Goal: Information Seeking & Learning: Learn about a topic

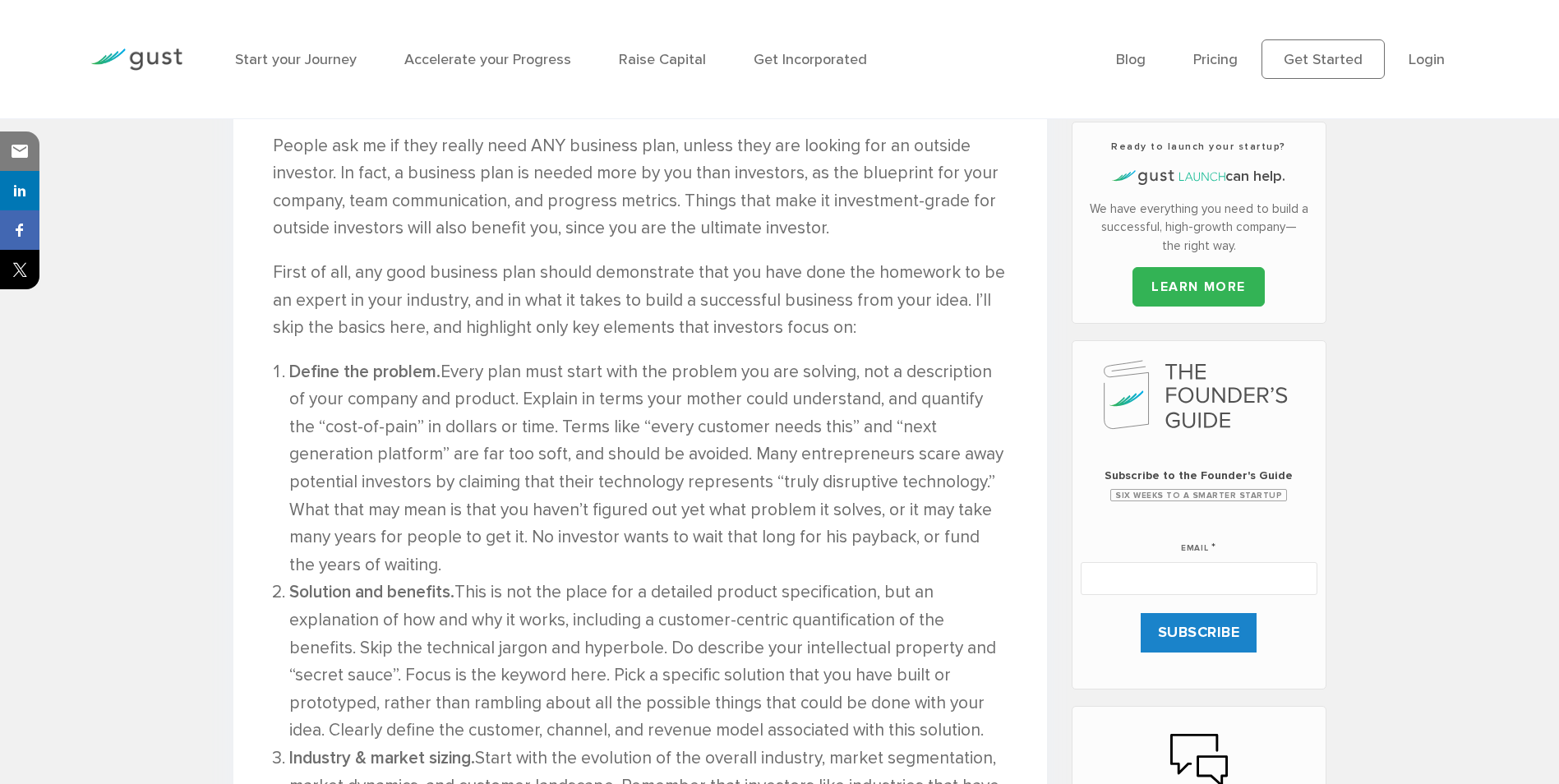
scroll to position [657, 0]
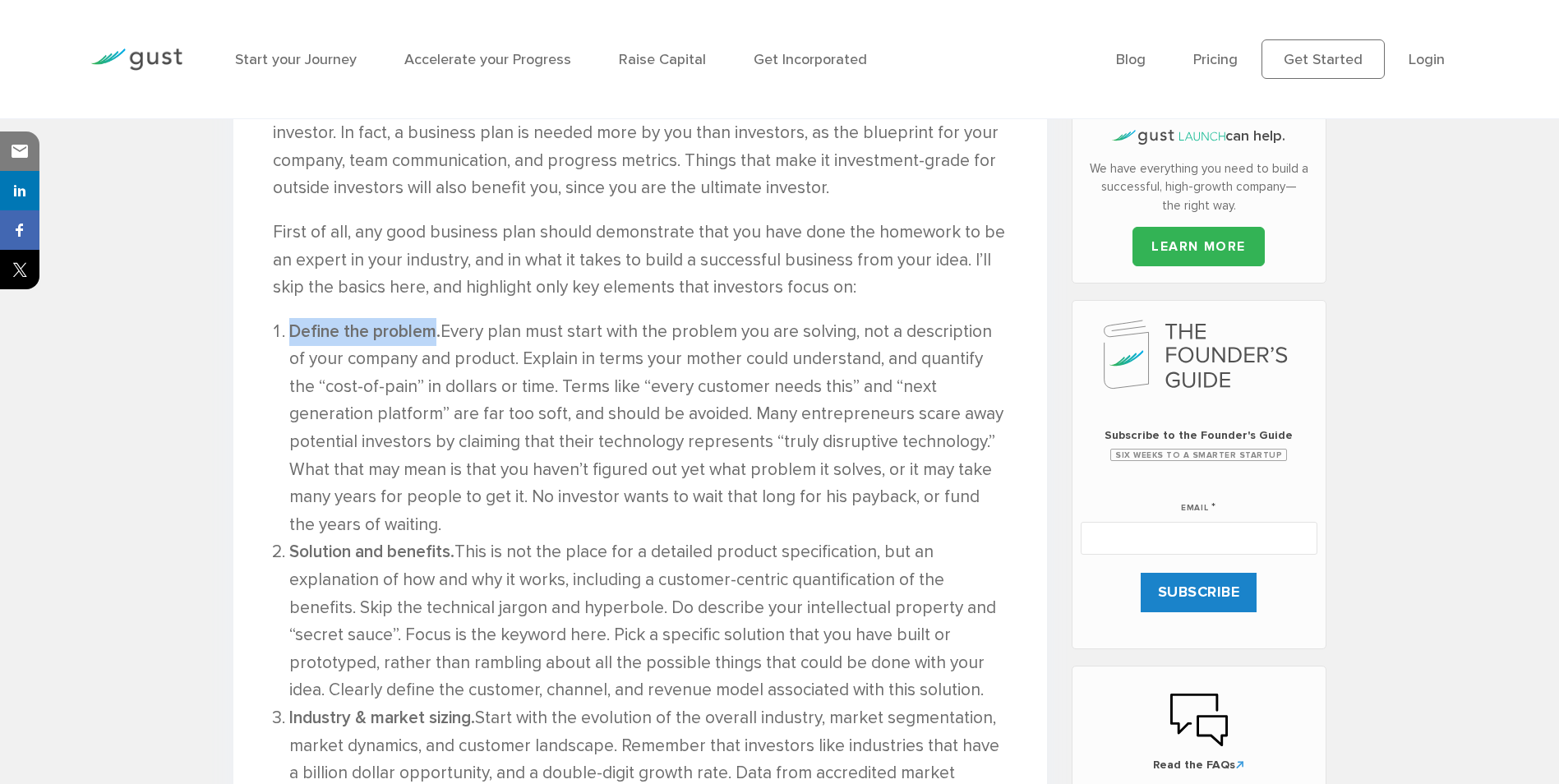
drag, startPoint x: 290, startPoint y: 333, endPoint x: 433, endPoint y: 342, distance: 143.3
click at [433, 342] on li "Define the problem. Every plan must start with the problem you are solving, not…" at bounding box center [648, 428] width 718 height 221
copy strong "Define the problem"
drag, startPoint x: 397, startPoint y: 538, endPoint x: 408, endPoint y: 537, distance: 11.0
click at [398, 537] on li "Define the problem. Every plan must start with the problem you are solving, not…" at bounding box center [648, 428] width 718 height 221
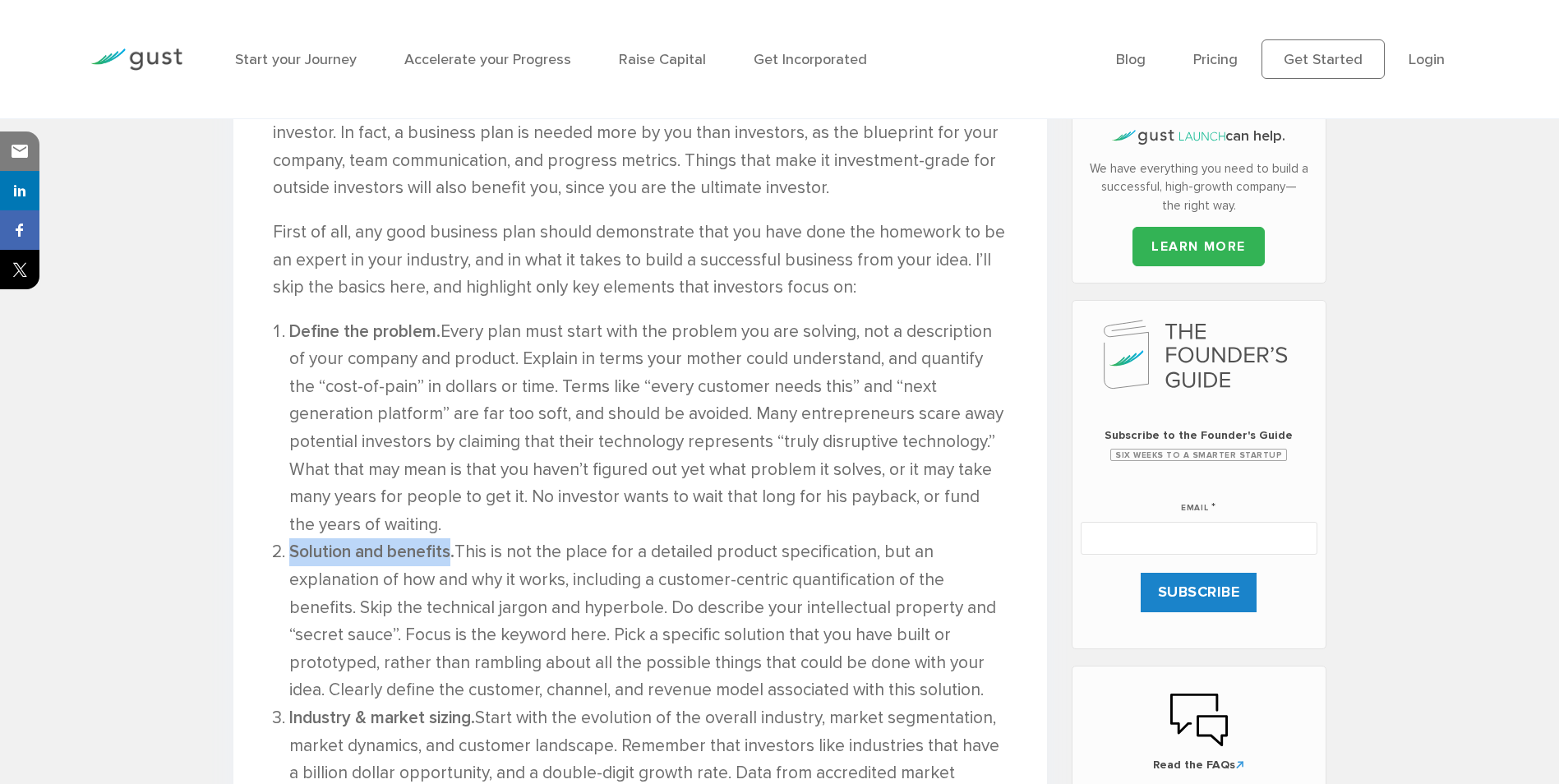
drag, startPoint x: 453, startPoint y: 555, endPoint x: 292, endPoint y: 548, distance: 161.2
click at [292, 548] on strong "Solution and benefits." at bounding box center [371, 551] width 165 height 21
copy strong "Solution and benefits"
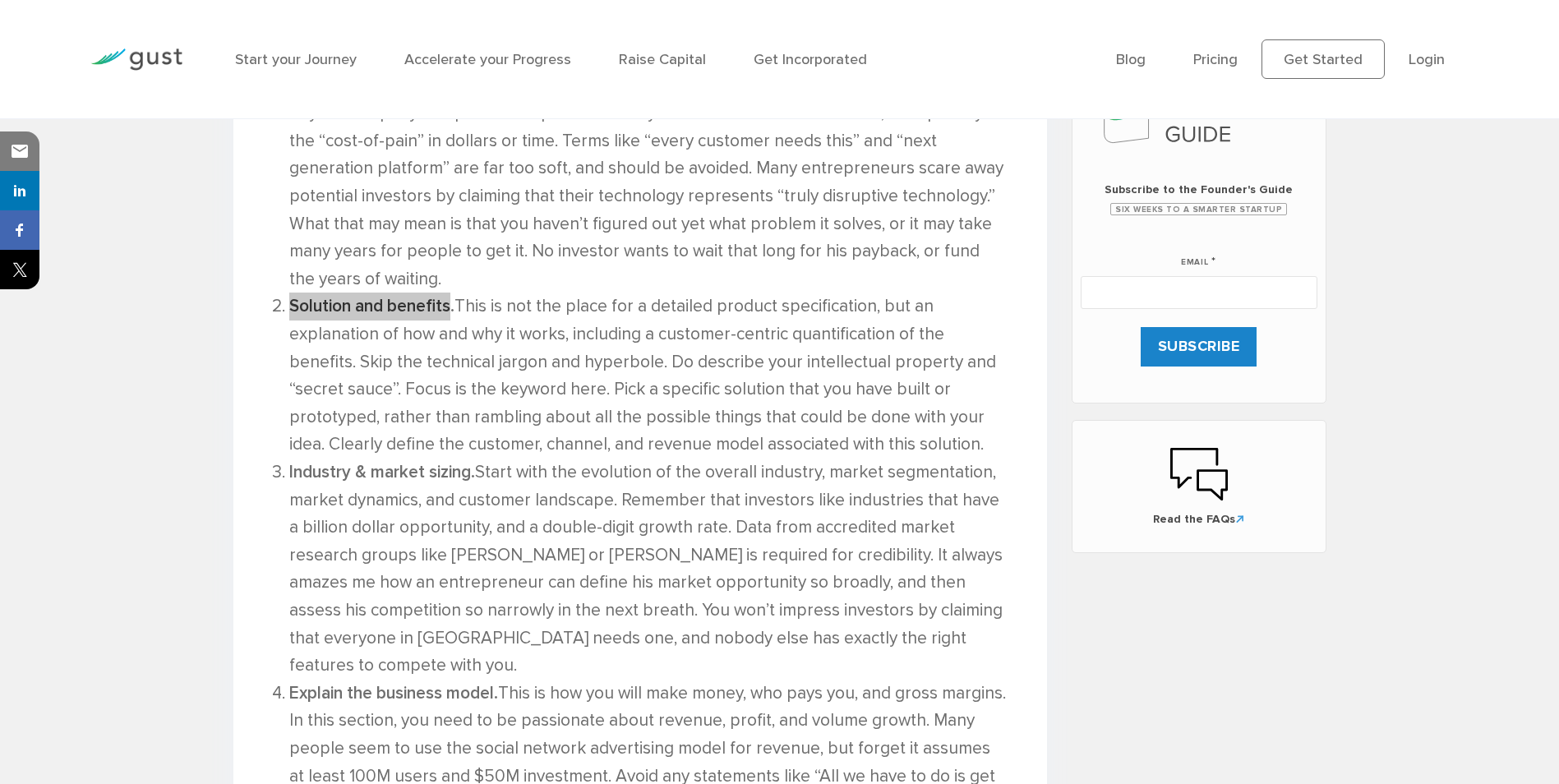
scroll to position [904, 0]
drag, startPoint x: 471, startPoint y: 475, endPoint x: 287, endPoint y: 466, distance: 184.2
click at [289, 466] on li "Industry & market sizing. Start with the evolution of the overall industry, mar…" at bounding box center [648, 567] width 718 height 221
copy strong "Industry & market sizing"
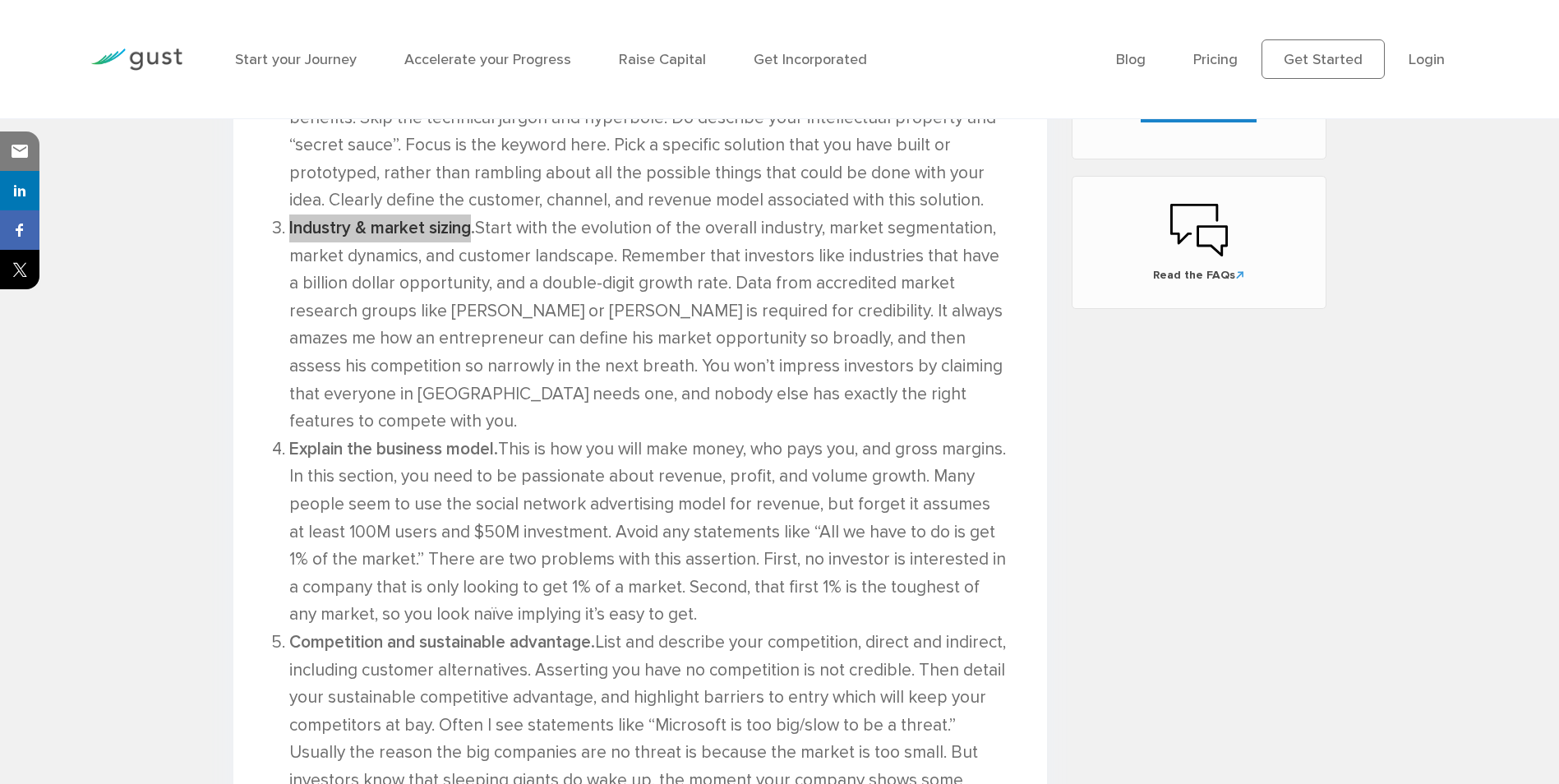
scroll to position [1150, 0]
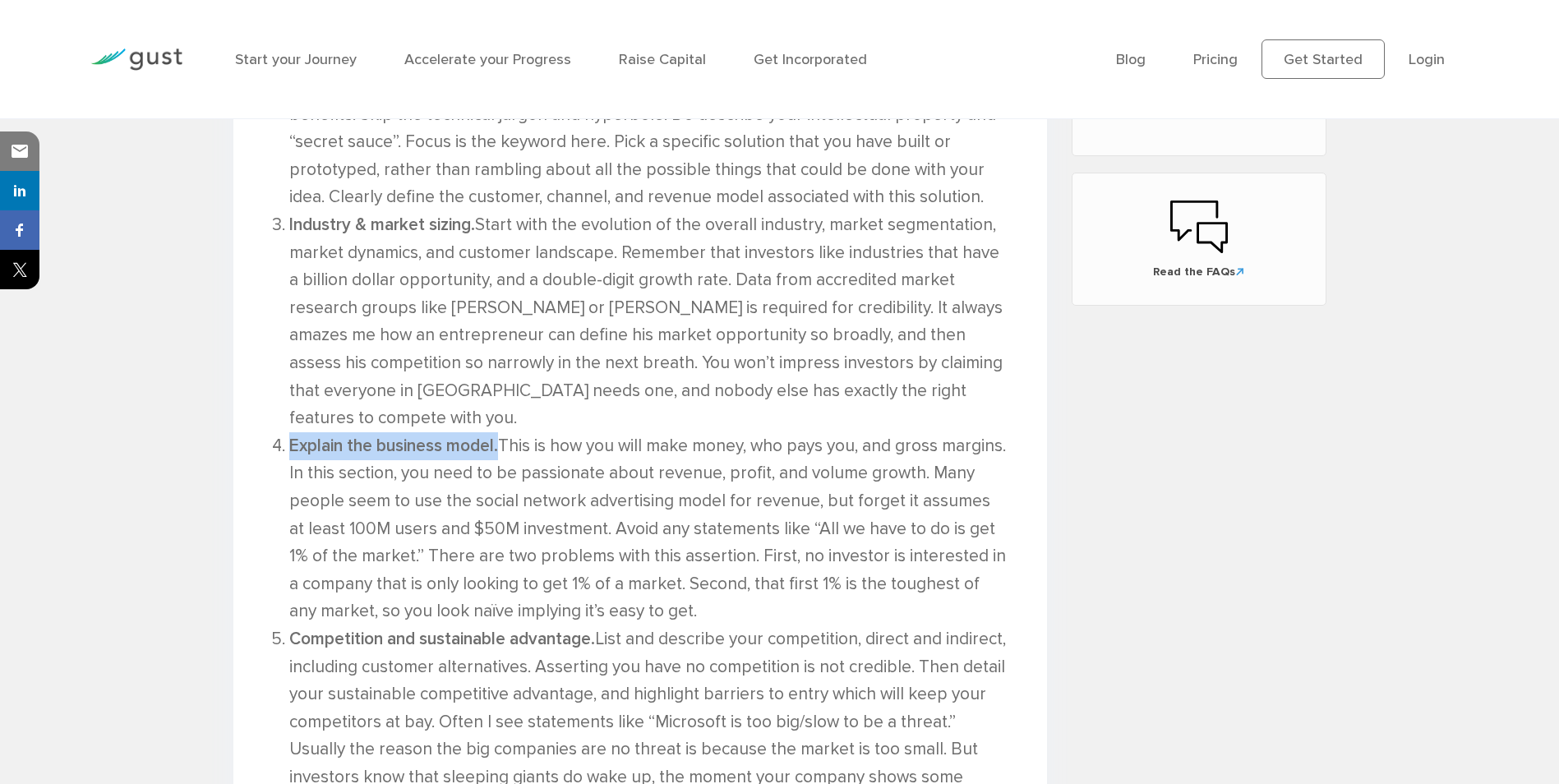
drag, startPoint x: 501, startPoint y: 422, endPoint x: 293, endPoint y: 417, distance: 208.1
click at [293, 436] on strong "Explain the business model." at bounding box center [393, 445] width 209 height 21
copy strong "Explain the business model."
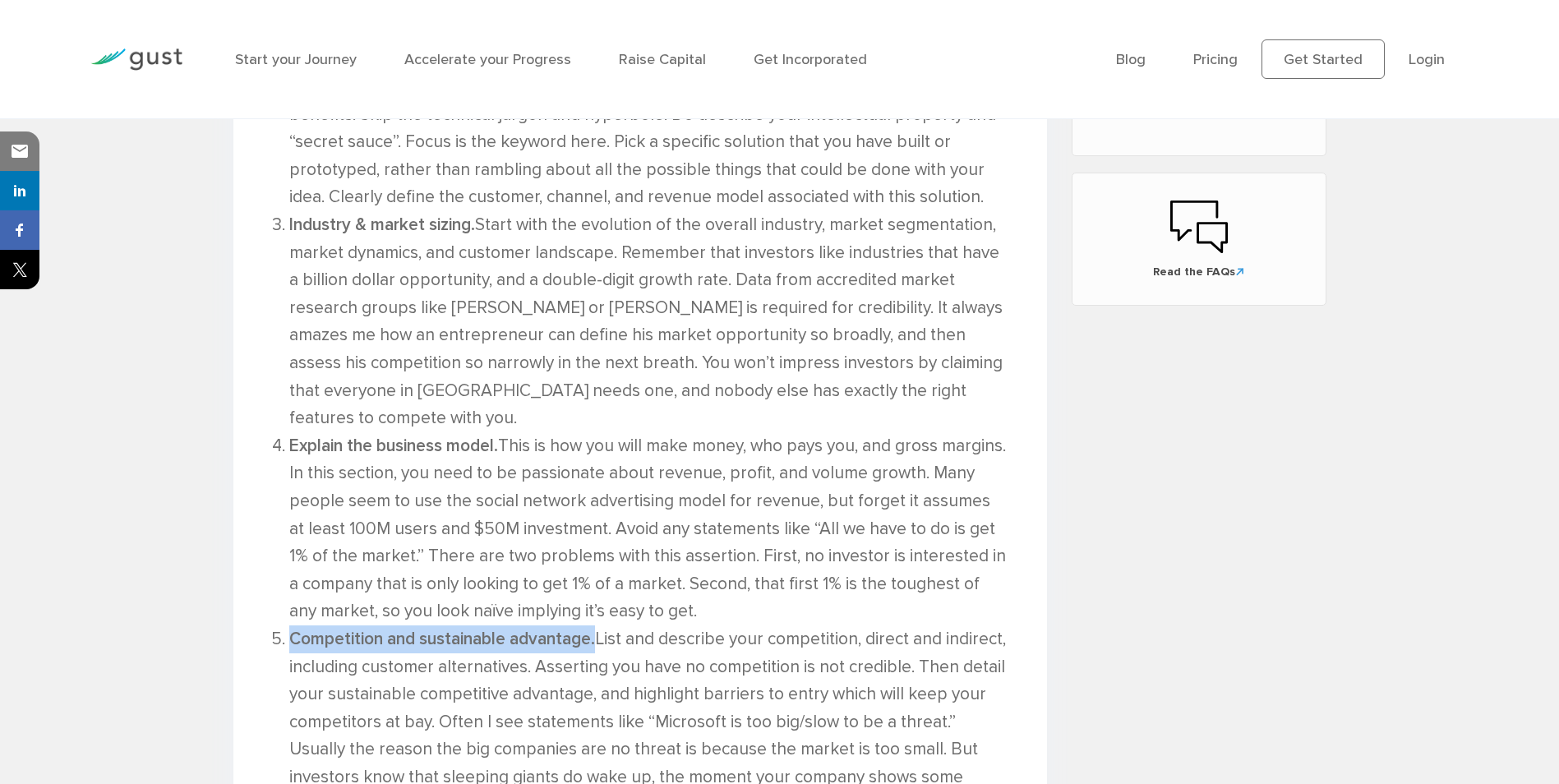
drag, startPoint x: 599, startPoint y: 616, endPoint x: 292, endPoint y: 617, distance: 307.0
click at [292, 629] on strong "Competition and sustainable advantage." at bounding box center [442, 638] width 306 height 21
copy strong "Competition and sustainable advantage."
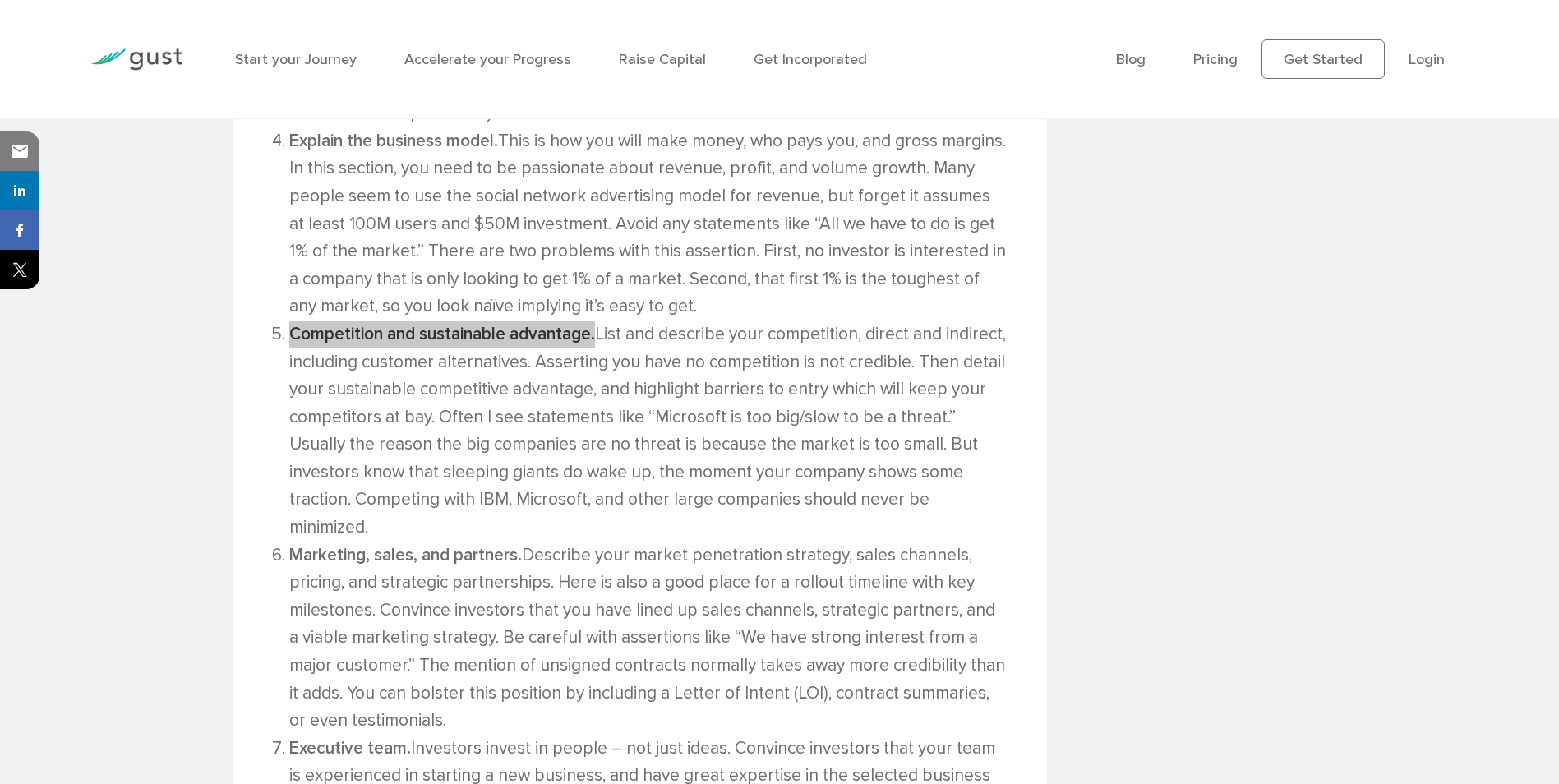
scroll to position [1561, 0]
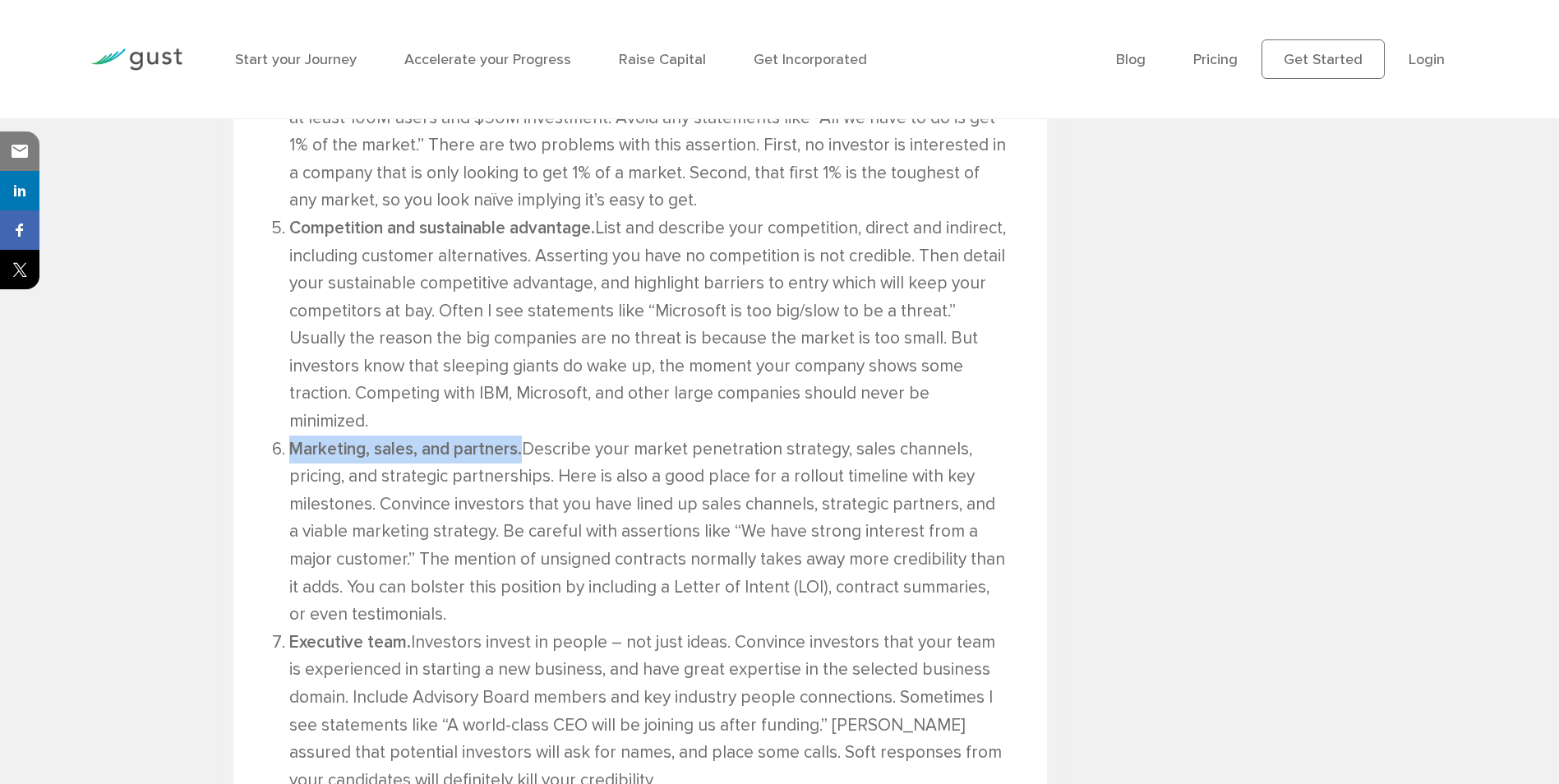
drag, startPoint x: 517, startPoint y: 423, endPoint x: 292, endPoint y: 420, distance: 225.0
click at [292, 439] on strong "Marketing, sales, and partners." at bounding box center [405, 448] width 233 height 21
copy strong "Marketing, sales, and partners."
drag, startPoint x: 409, startPoint y: 617, endPoint x: 289, endPoint y: 612, distance: 120.1
click at [289, 632] on strong "Executive team." at bounding box center [350, 641] width 122 height 21
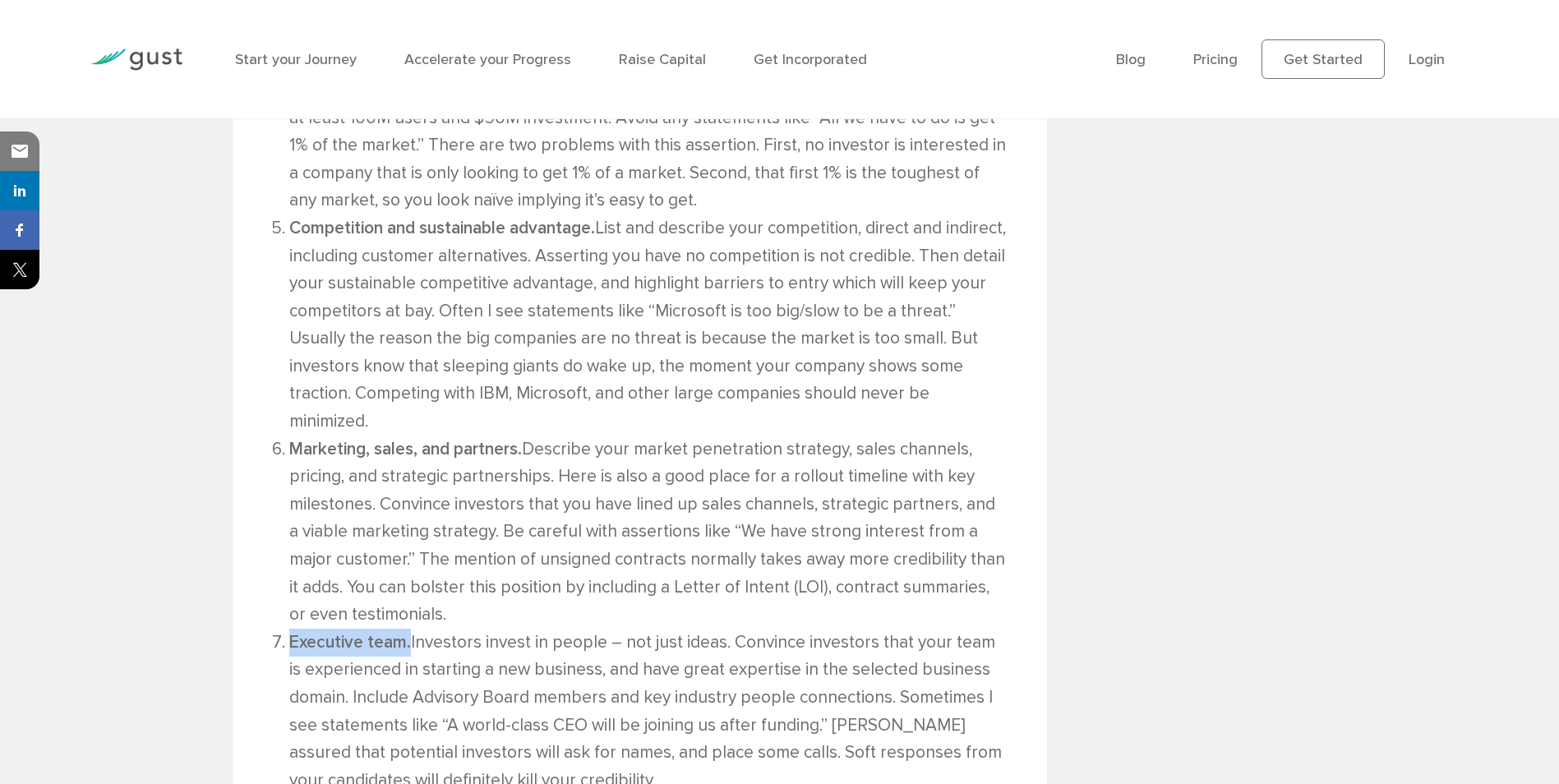
copy strong "Executive team."
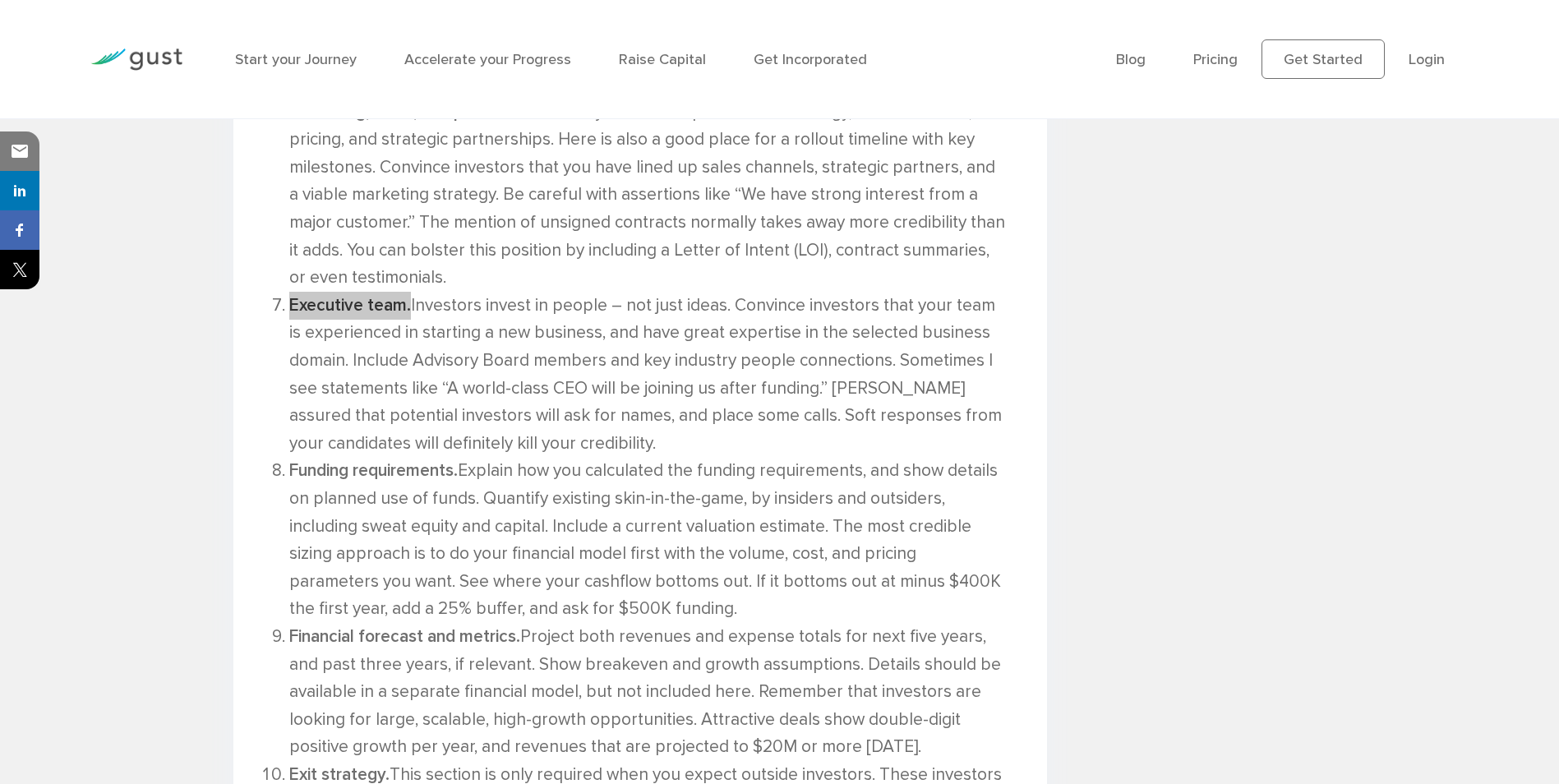
scroll to position [1972, 0]
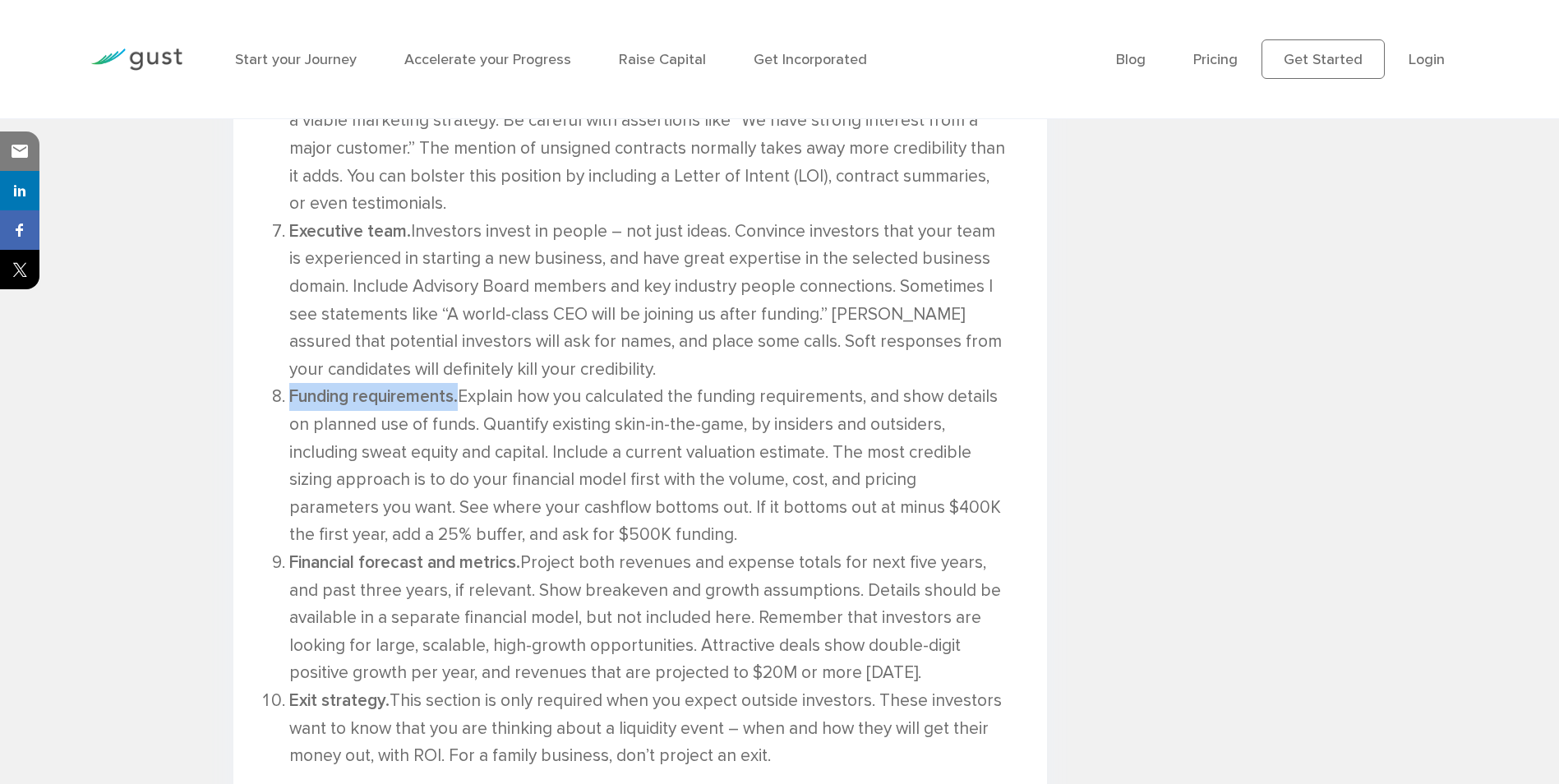
drag, startPoint x: 465, startPoint y: 372, endPoint x: 287, endPoint y: 374, distance: 178.0
click at [289, 383] on li "Funding requirements. Explain how you calculated the funding requirements, and …" at bounding box center [648, 466] width 718 height 166
copy strong "Funding requirements."
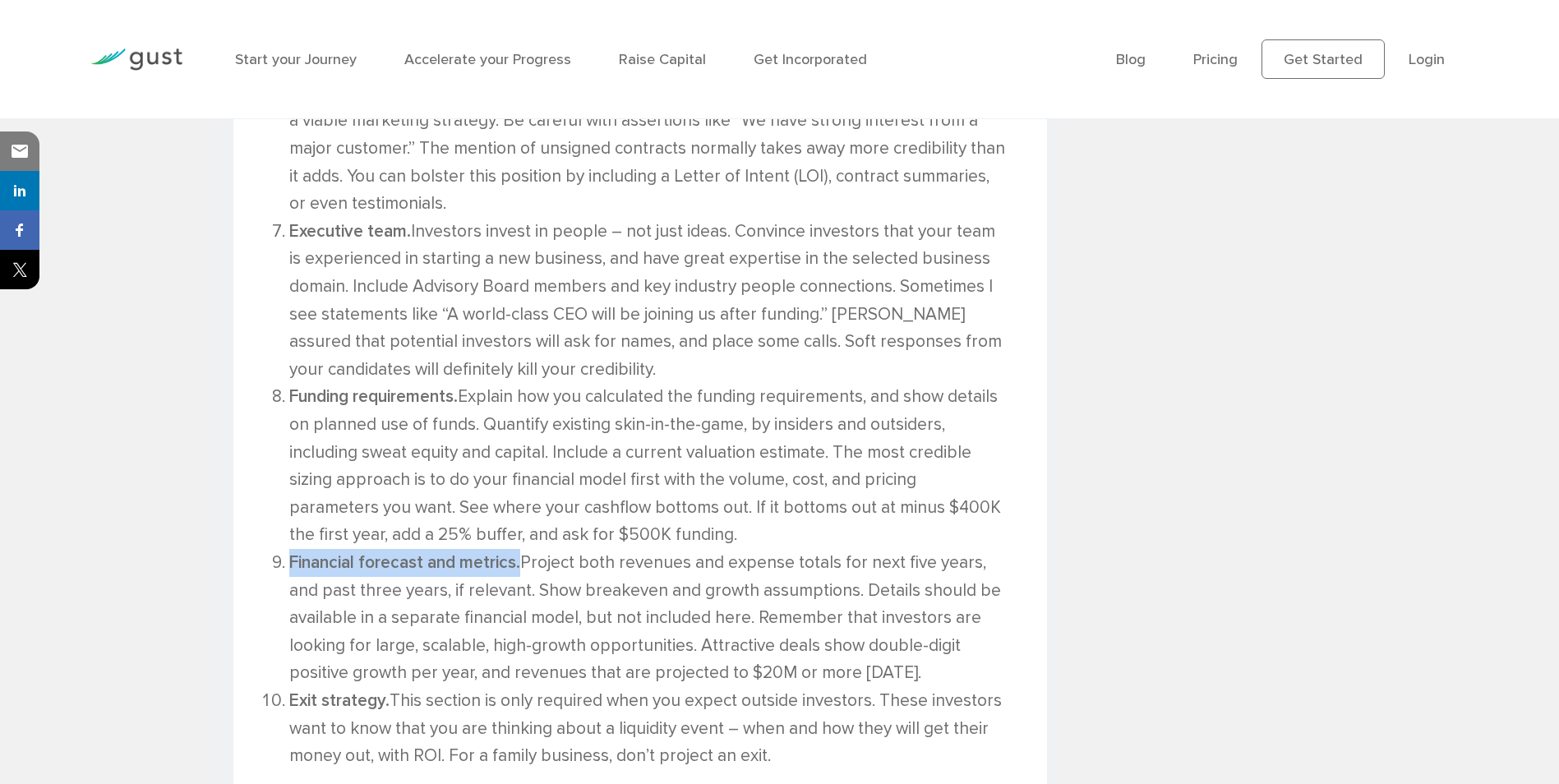
drag, startPoint x: 521, startPoint y: 535, endPoint x: 293, endPoint y: 547, distance: 228.3
click at [293, 548] on li "Financial forecast and metrics. Project both revenues and expense totals for ne…" at bounding box center [648, 617] width 718 height 138
copy strong "Financial forecast and metrics."
drag, startPoint x: 388, startPoint y: 677, endPoint x: 288, endPoint y: 676, distance: 100.0
click at [289, 687] on li "Exit strategy. This section is only required when you expect outside investors.…" at bounding box center [648, 729] width 718 height 83
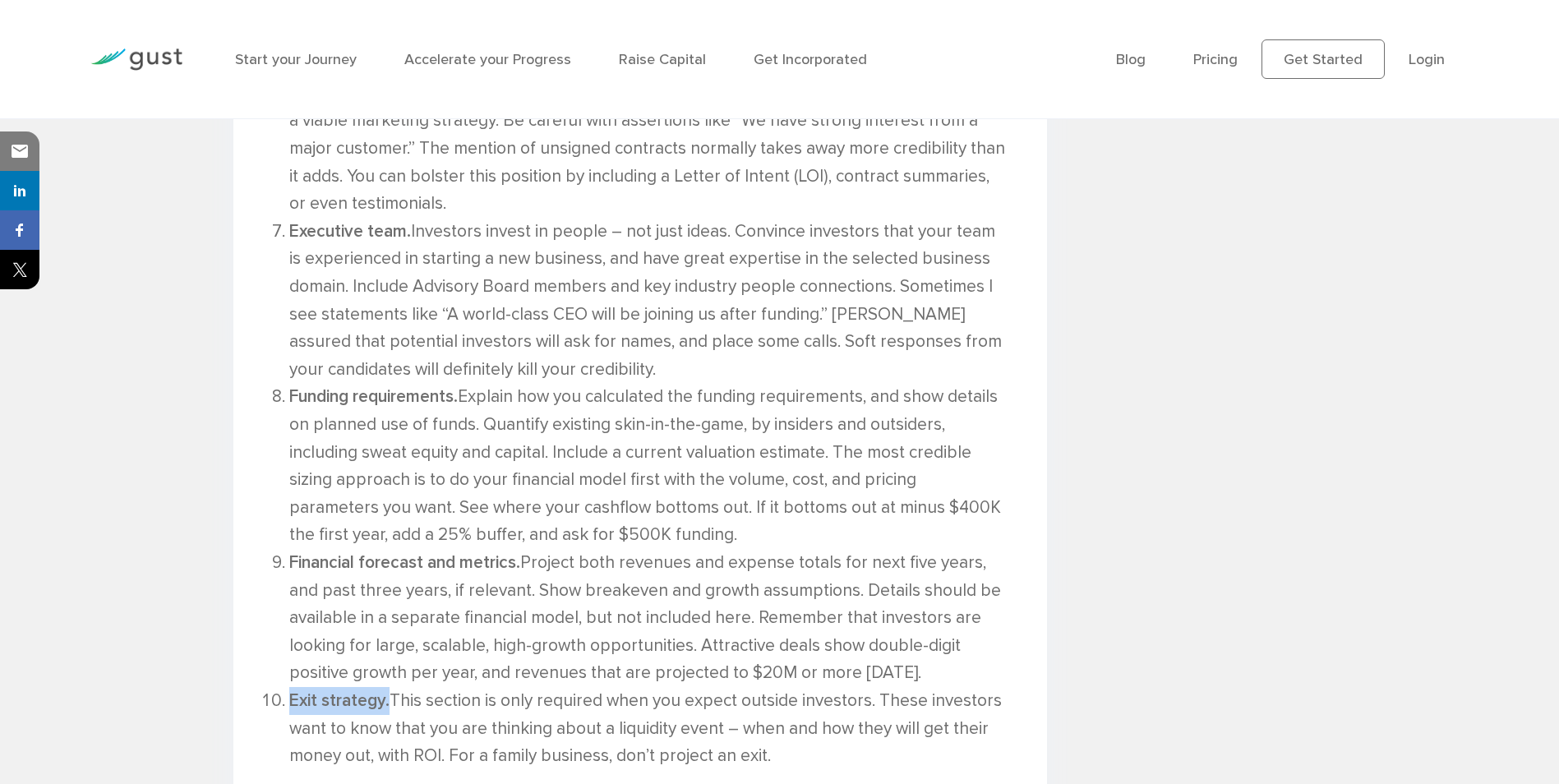
copy strong "Exit strategy."
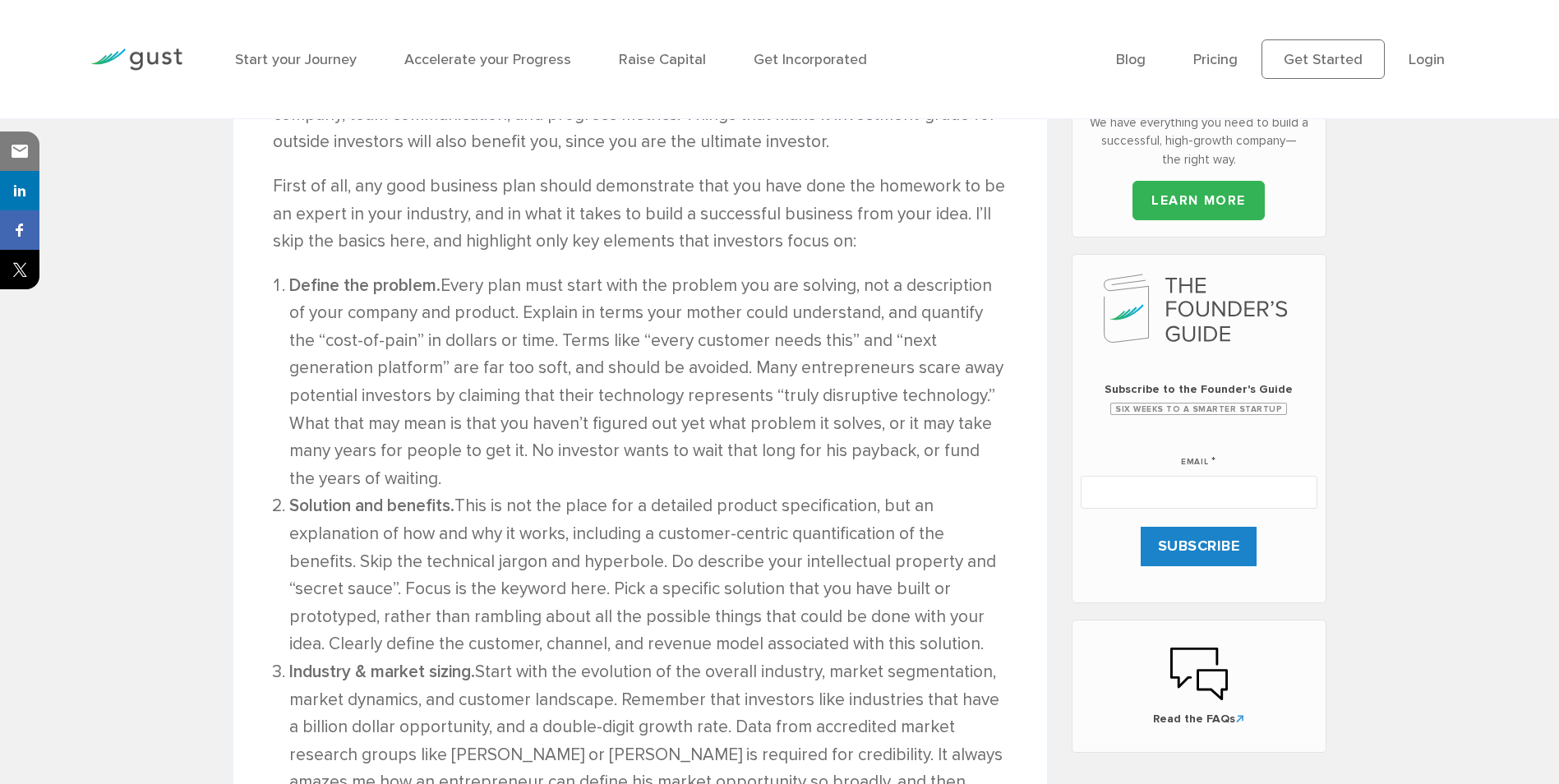
scroll to position [657, 0]
